Goal: Task Accomplishment & Management: Use online tool/utility

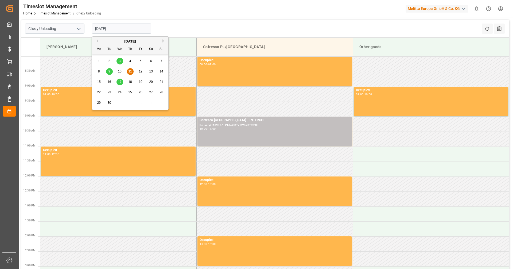
click at [130, 71] on span "11" at bounding box center [129, 71] width 3 height 4
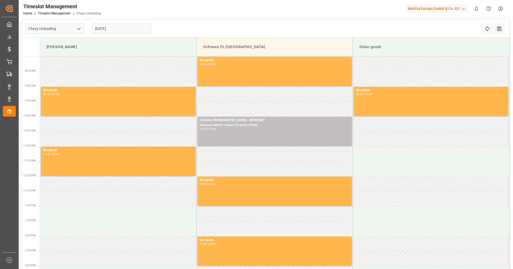
click at [117, 28] on input "[DATE]" at bounding box center [121, 29] width 59 height 10
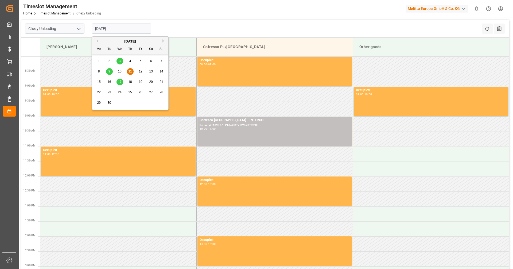
click at [121, 81] on span "17" at bounding box center [119, 82] width 3 height 4
type input "[DATE]"
